Goal: Ask a question

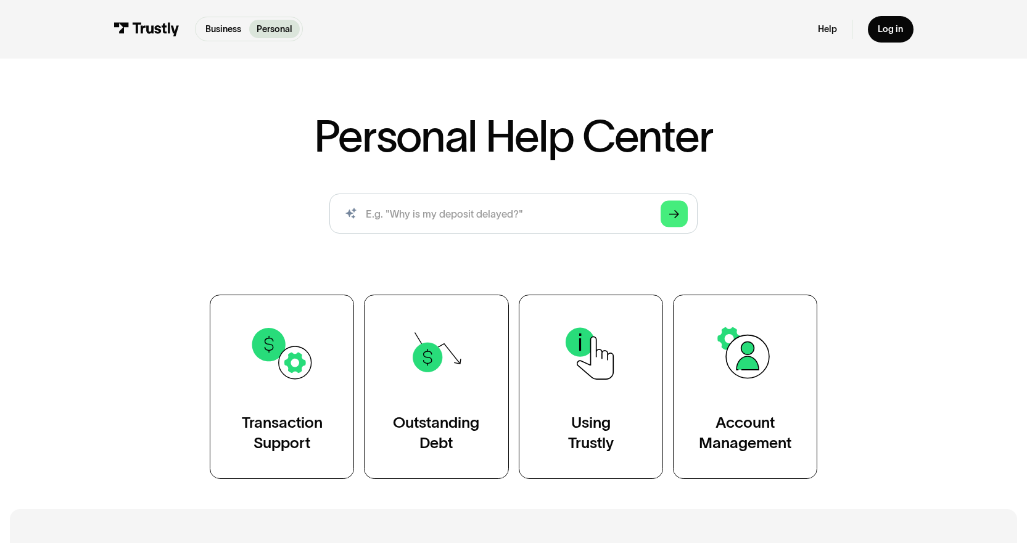
scroll to position [62, 0]
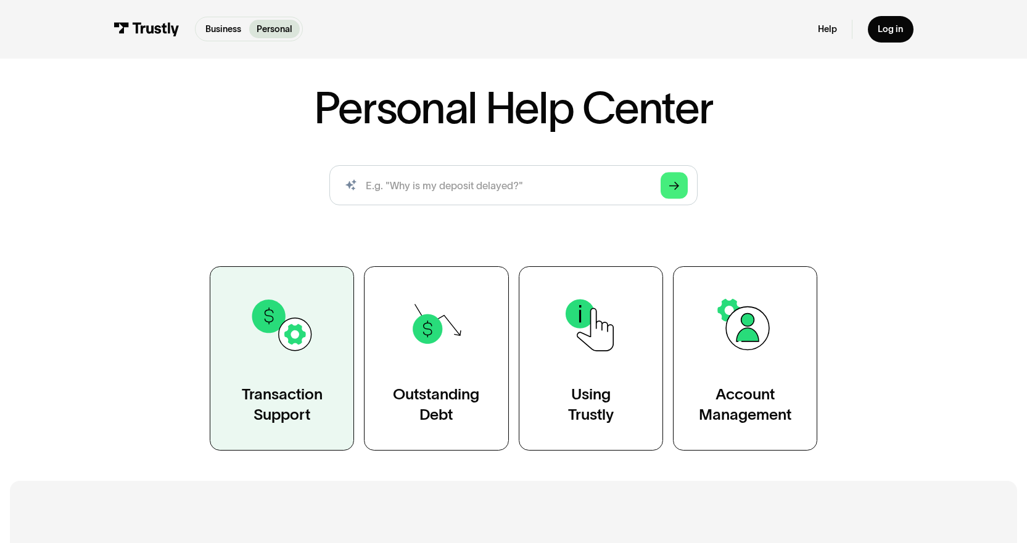
click at [279, 386] on div "Transaction Support" at bounding box center [282, 404] width 81 height 41
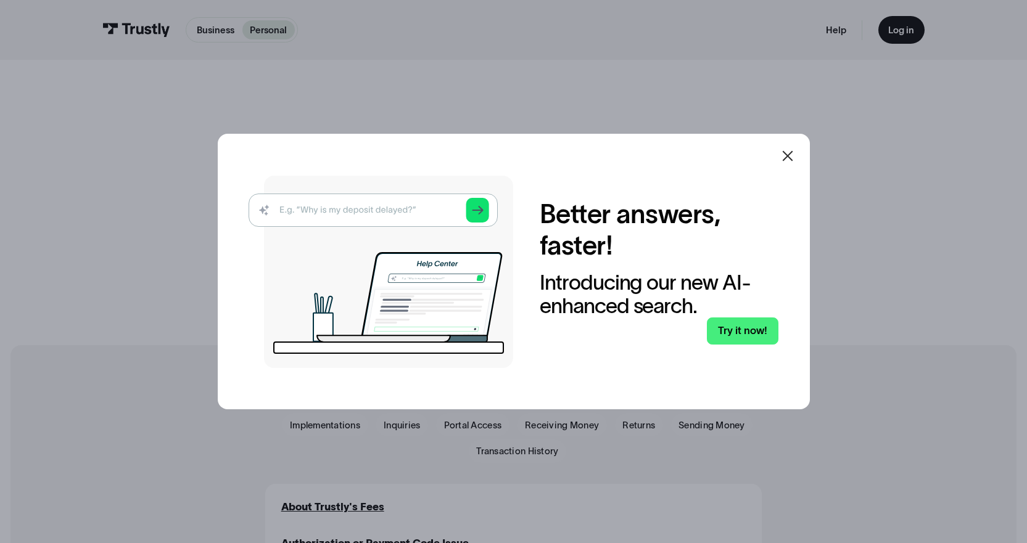
click at [793, 161] on icon at bounding box center [787, 156] width 15 height 15
